Goal: Task Accomplishment & Management: Use online tool/utility

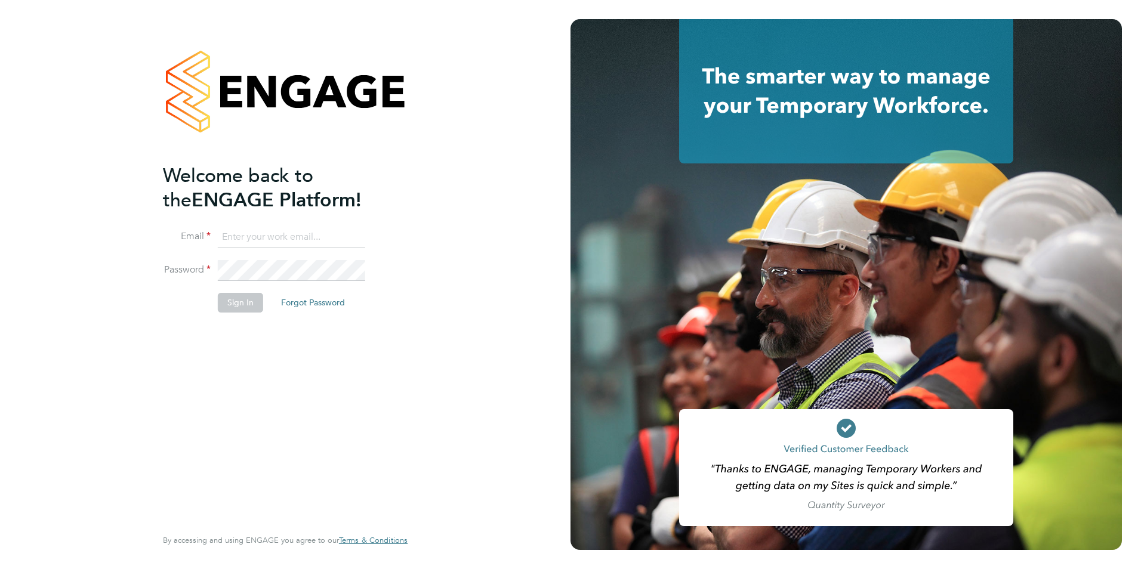
type input "jack.baron@HunterEducation.co.uk"
click at [240, 303] on button "Sign In" at bounding box center [240, 302] width 45 height 19
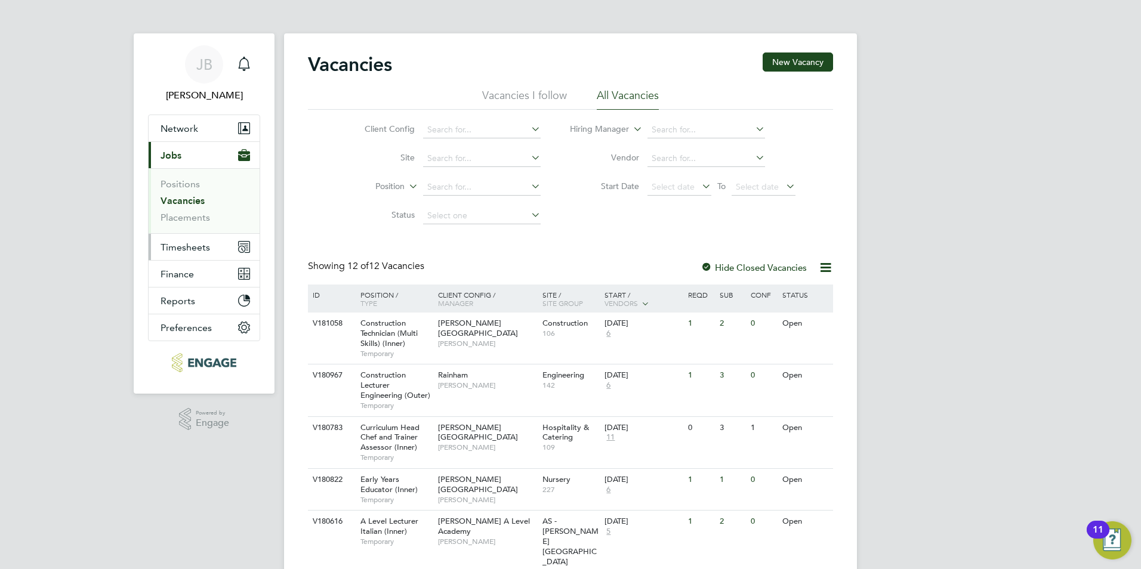
click at [198, 249] on span "Timesheets" at bounding box center [186, 247] width 50 height 11
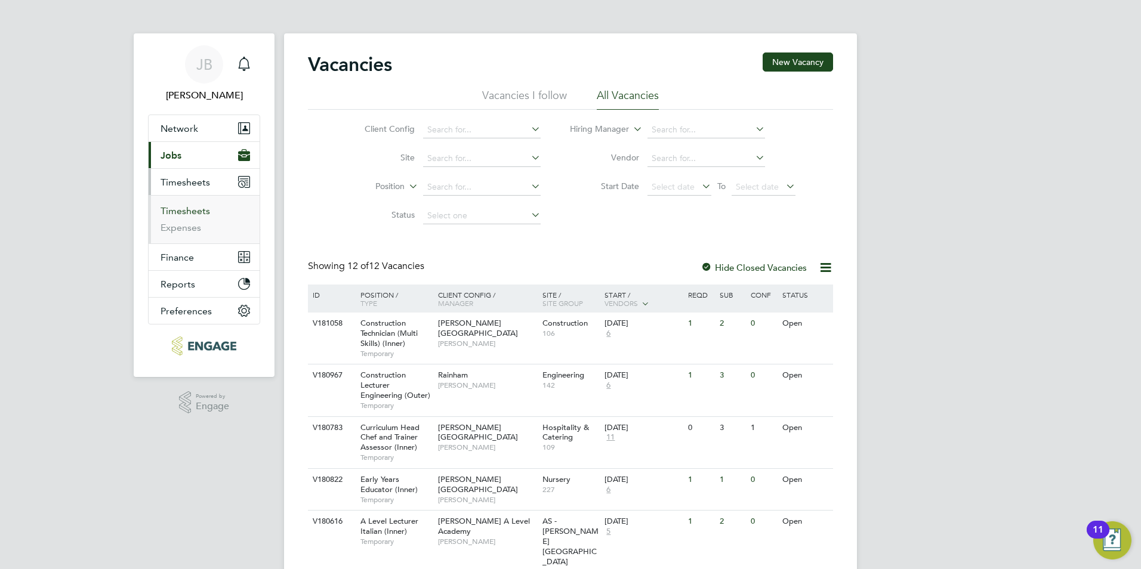
click at [186, 206] on link "Timesheets" at bounding box center [186, 210] width 50 height 11
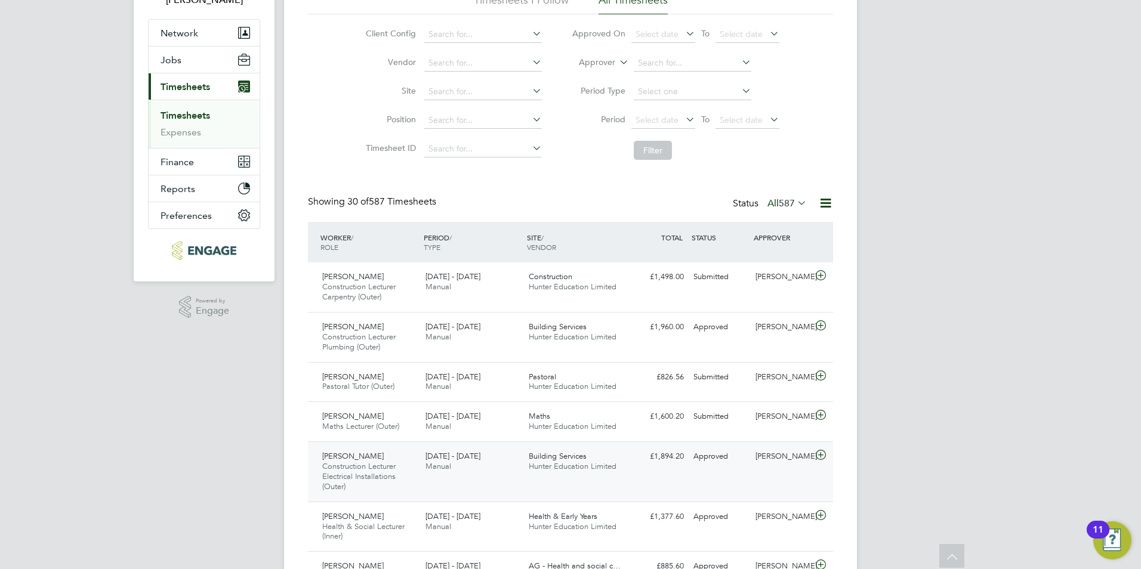
click at [372, 464] on span "Construction Lecturer Electrical Installations (Outer)" at bounding box center [358, 476] width 73 height 30
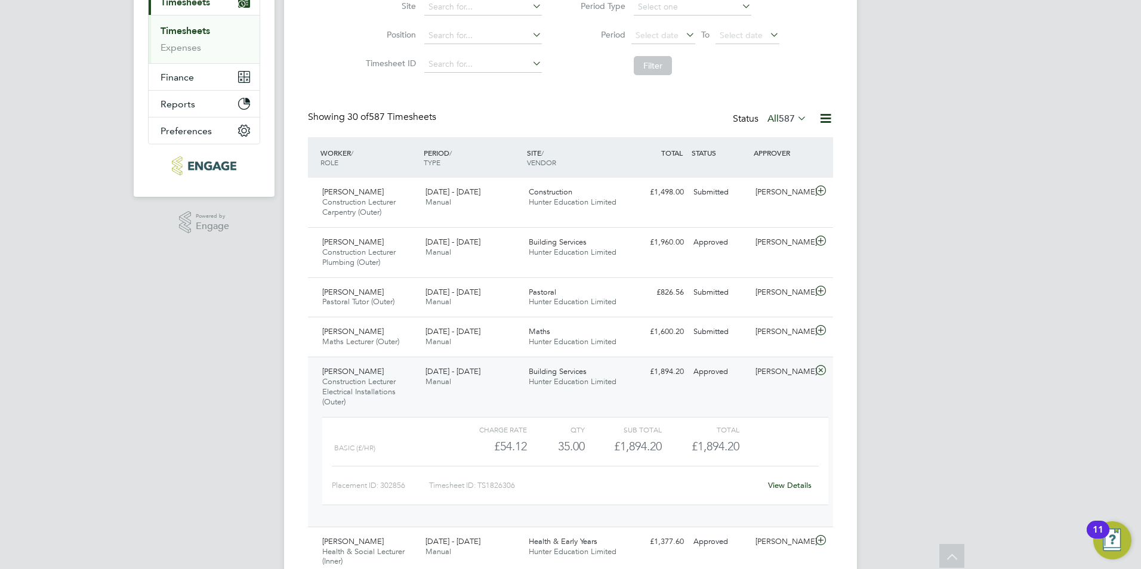
click at [799, 486] on link "View Details" at bounding box center [790, 485] width 44 height 10
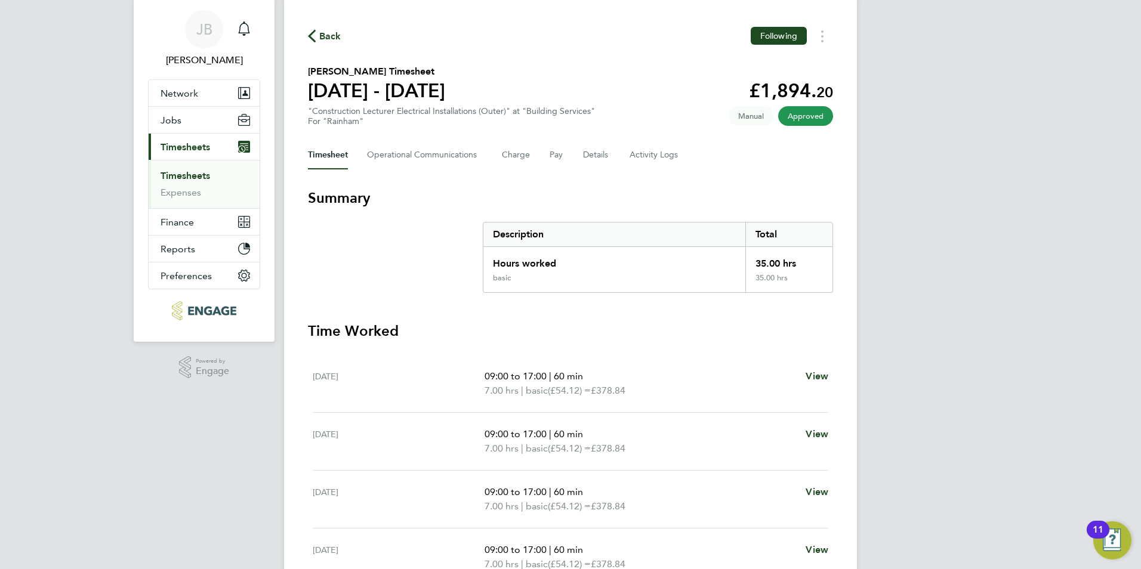
scroll to position [27, 0]
